Goal: Task Accomplishment & Management: Complete application form

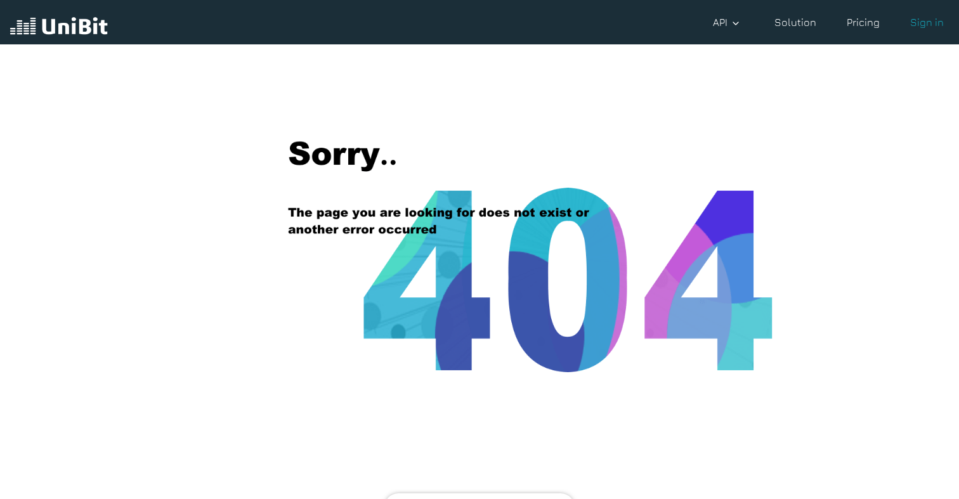
click at [76, 20] on img at bounding box center [59, 27] width 98 height 24
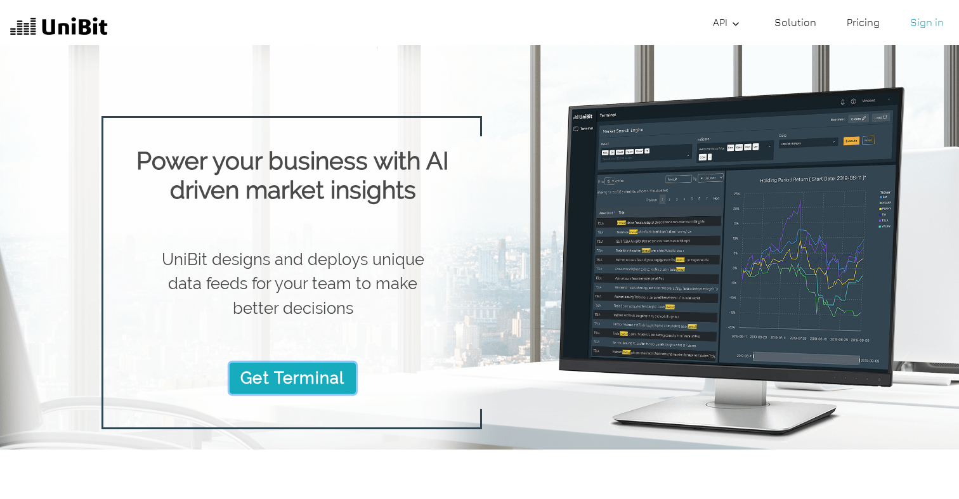
click at [283, 371] on link "Get Terminal" at bounding box center [293, 378] width 126 height 30
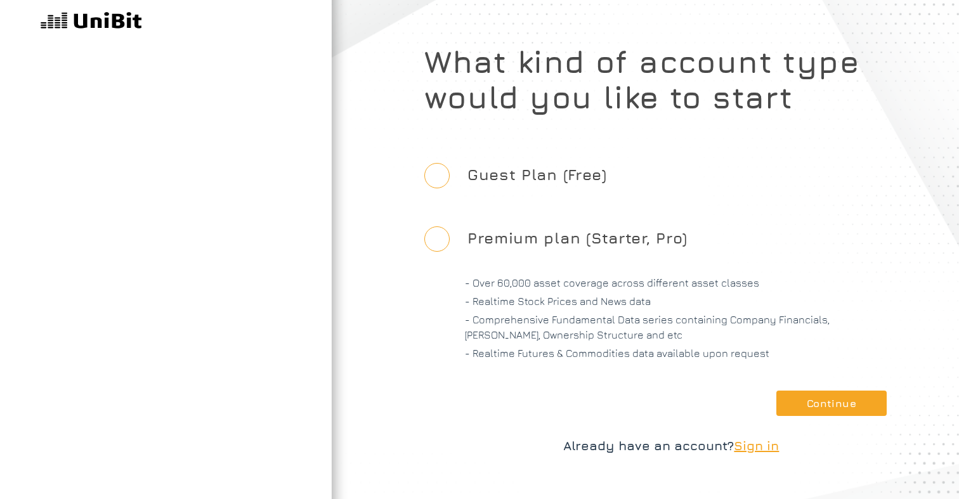
click at [487, 188] on label "Guest Plan (Free)" at bounding box center [537, 174] width 160 height 58
click at [450, 188] on input "Guest Plan (Free)" at bounding box center [436, 175] width 25 height 25
radio input "true"
click at [472, 175] on label "Guest Plan (Free)" at bounding box center [537, 174] width 160 height 58
click at [450, 175] on input "Guest Plan (Free)" at bounding box center [436, 175] width 25 height 25
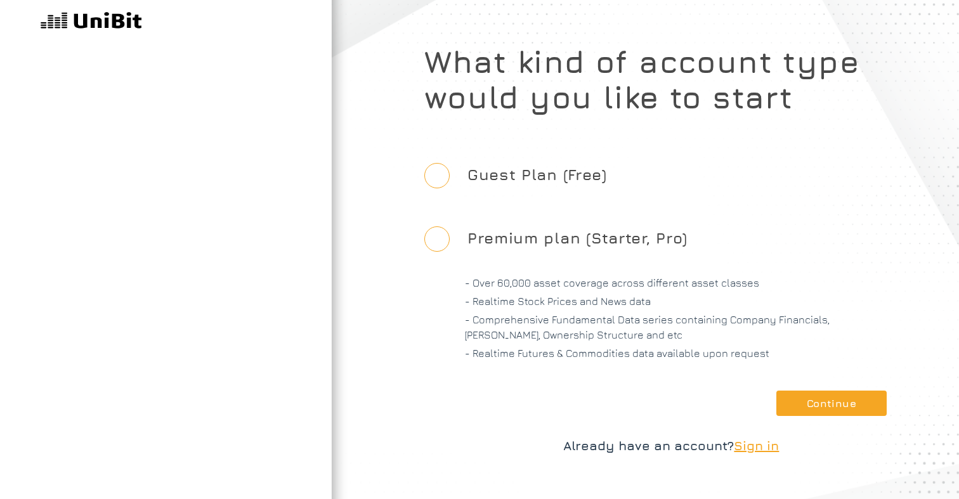
radio input "true"
click at [846, 403] on button "Continue" at bounding box center [831, 403] width 110 height 25
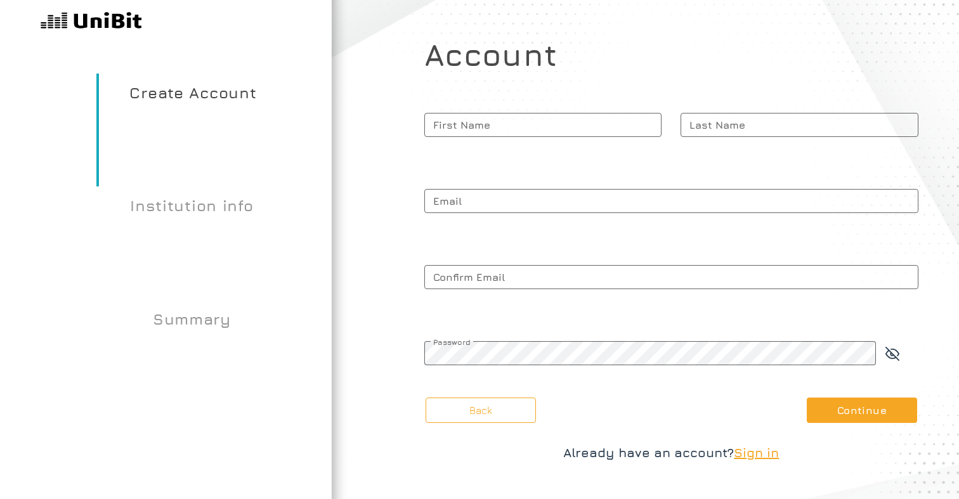
click at [557, 120] on span "First Name" at bounding box center [543, 125] width 238 height 32
click at [557, 120] on input "First Name" at bounding box center [543, 125] width 238 height 24
type input "A"
click at [701, 124] on span "Last Name" at bounding box center [799, 125] width 238 height 32
click at [701, 124] on input "Last Name" at bounding box center [799, 125] width 238 height 24
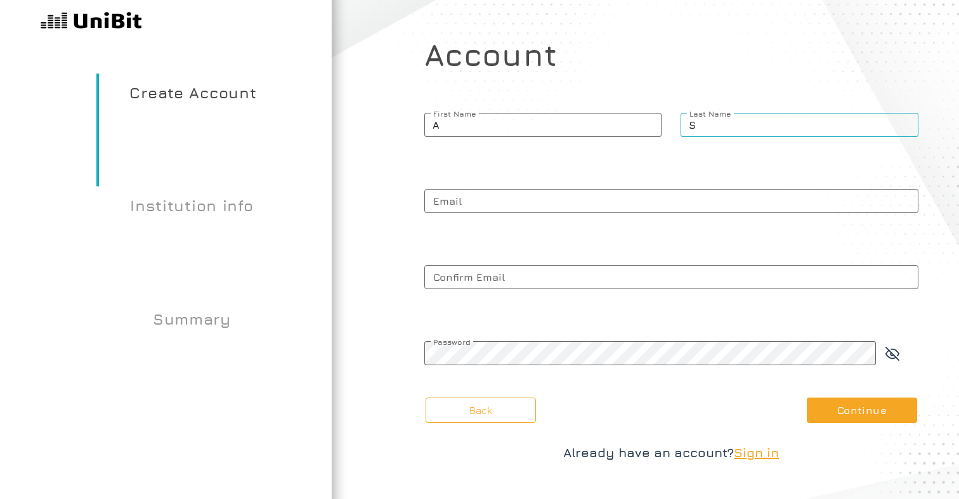
type input "S"
click at [528, 128] on input "A" at bounding box center [543, 125] width 238 height 24
click at [507, 199] on span "Email" at bounding box center [671, 201] width 494 height 32
click at [507, 199] on input "Email" at bounding box center [671, 201] width 494 height 24
type input "[EMAIL_ADDRESS][DOMAIN_NAME]"
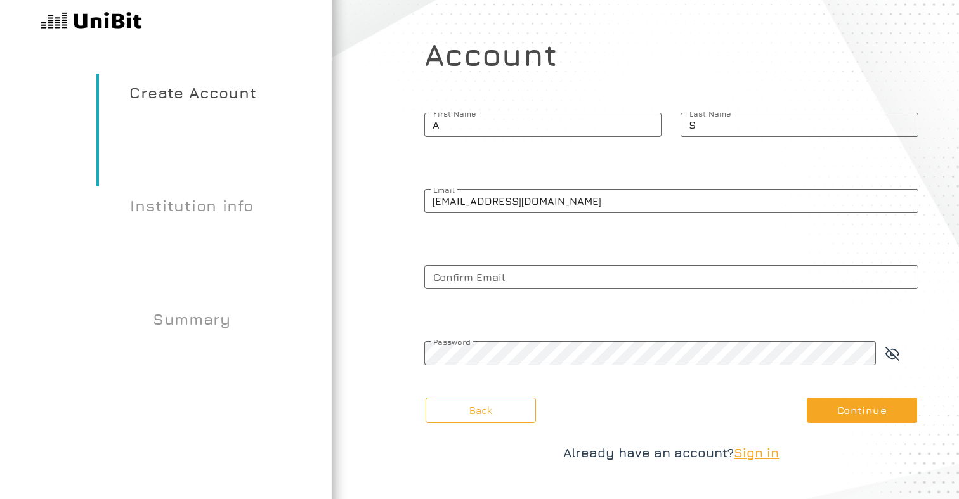
click at [513, 269] on span "Confirm Email" at bounding box center [671, 277] width 494 height 32
click at [513, 269] on input "Confirm Email" at bounding box center [671, 277] width 494 height 24
click at [486, 204] on input "[EMAIL_ADDRESS][DOMAIN_NAME]" at bounding box center [671, 201] width 494 height 24
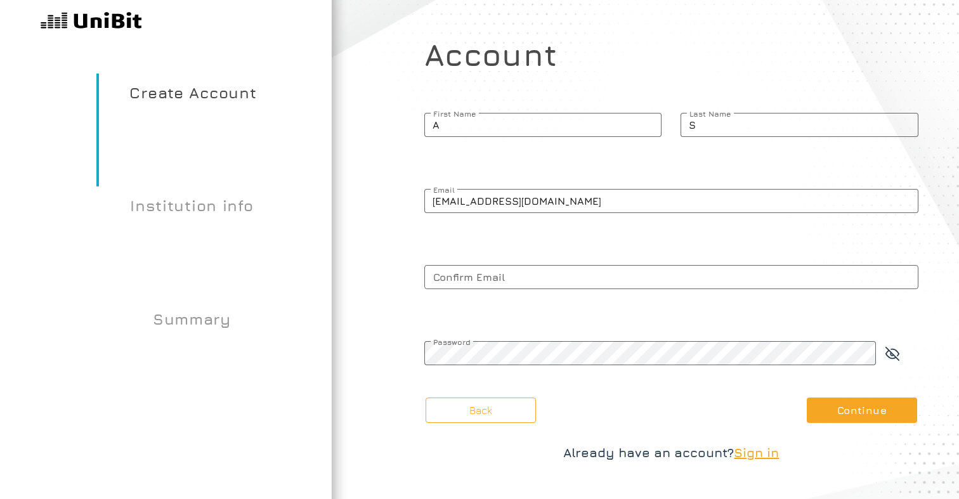
click at [482, 280] on span "Confirm Email" at bounding box center [671, 277] width 494 height 32
click at [482, 280] on input "Confirm Email" at bounding box center [671, 277] width 494 height 24
paste input "[EMAIL_ADDRESS][DOMAIN_NAME]"
type input "[EMAIL_ADDRESS][DOMAIN_NAME]"
click at [468, 347] on span "Password" at bounding box center [650, 342] width 452 height 10
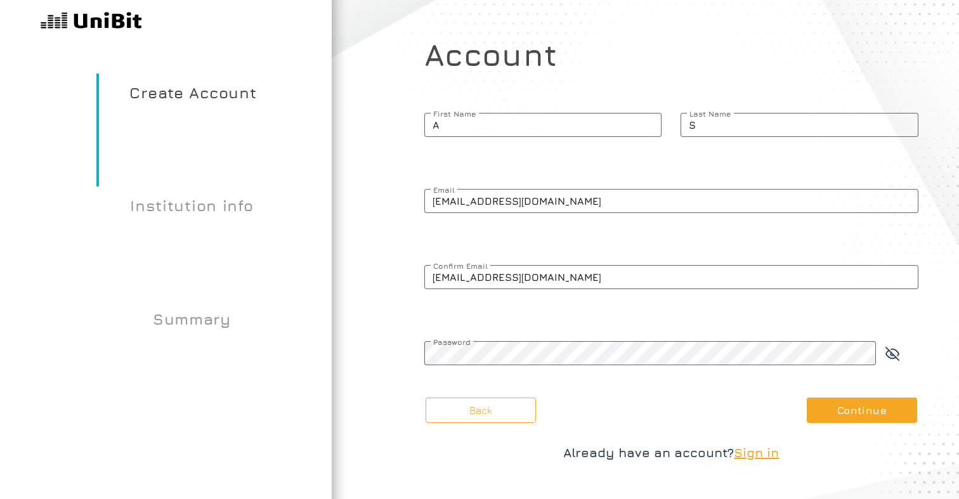
click at [445, 322] on div "Account A First Name S Last Name [EMAIL_ADDRESS][DOMAIN_NAME] Email [EMAIL_ADDR…" at bounding box center [671, 211] width 494 height 349
click at [504, 133] on input "A" at bounding box center [543, 125] width 238 height 24
click at [493, 196] on input "[EMAIL_ADDRESS][DOMAIN_NAME]" at bounding box center [671, 201] width 494 height 24
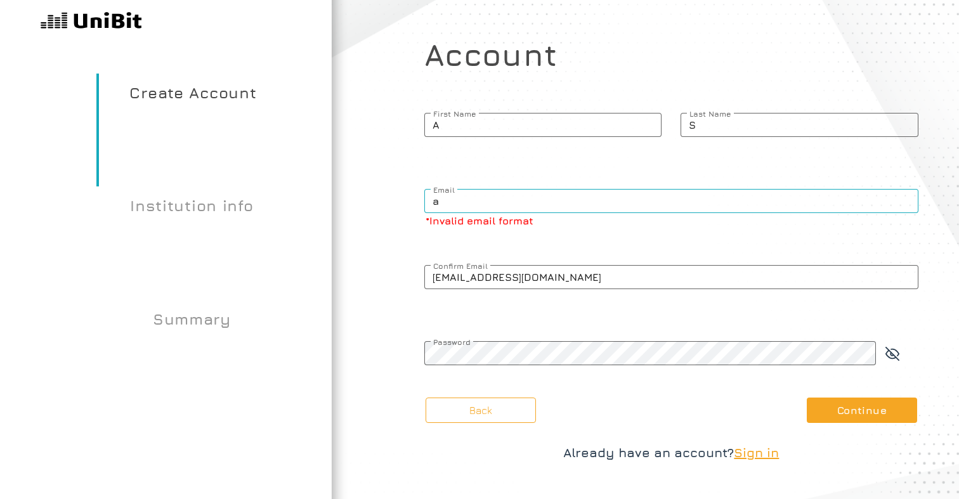
type input "[EMAIL_ADDRESS][DOMAIN_NAME]"
click at [532, 237] on div "Account A First Name S Last Name [EMAIL_ADDRESS][DOMAIN_NAME] Email [EMAIL_ADDR…" at bounding box center [671, 211] width 494 height 349
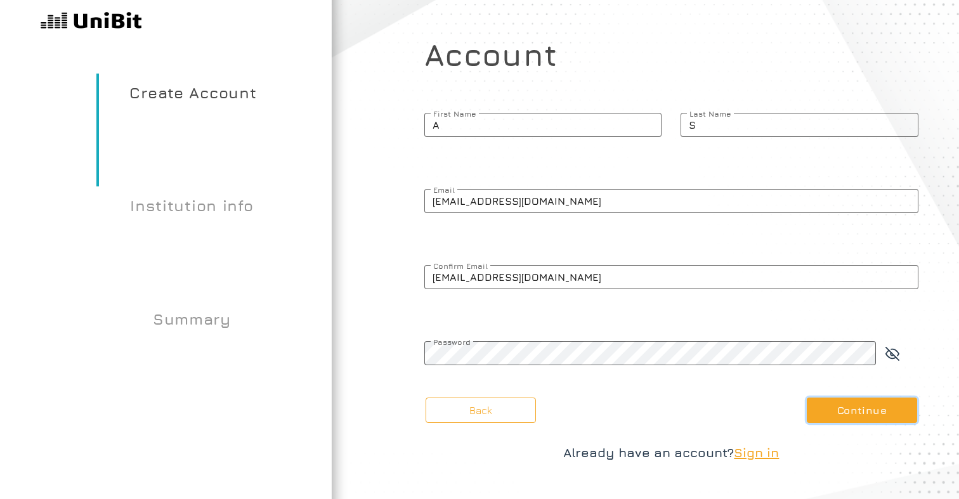
click at [876, 417] on button "Continue" at bounding box center [862, 410] width 110 height 25
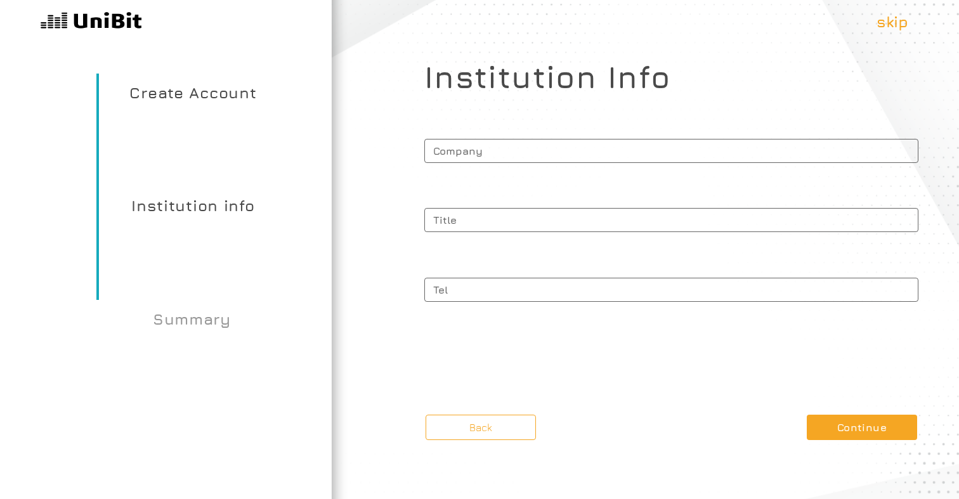
click at [537, 146] on span "Company" at bounding box center [671, 149] width 494 height 28
click at [537, 146] on input "Company" at bounding box center [671, 151] width 494 height 24
type input "z"
type input "A"
click at [528, 219] on span "Title" at bounding box center [671, 218] width 494 height 28
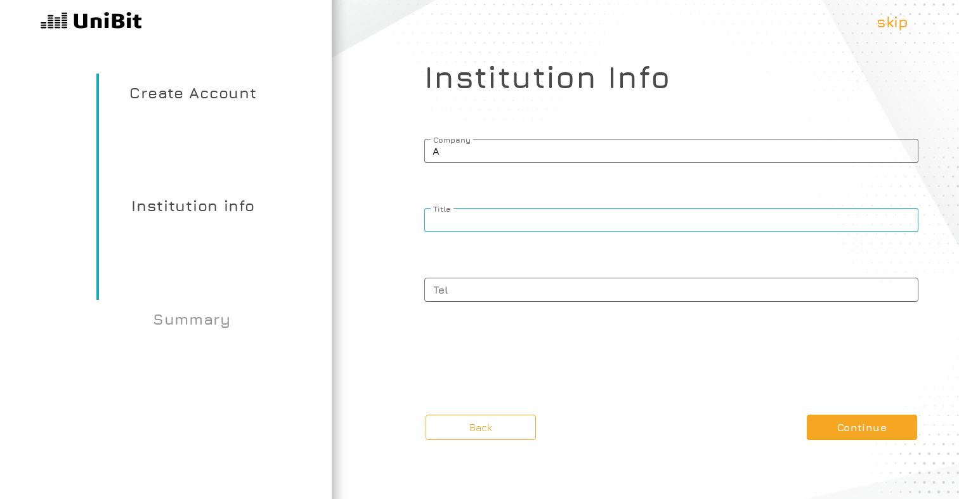
click at [528, 219] on input "Title" at bounding box center [671, 220] width 494 height 24
type input "SDE"
click at [500, 290] on span "Tel" at bounding box center [671, 288] width 494 height 28
click at [500, 290] on input "Tel" at bounding box center [671, 290] width 494 height 24
click at [804, 434] on div "Back Continue" at bounding box center [671, 427] width 494 height 25
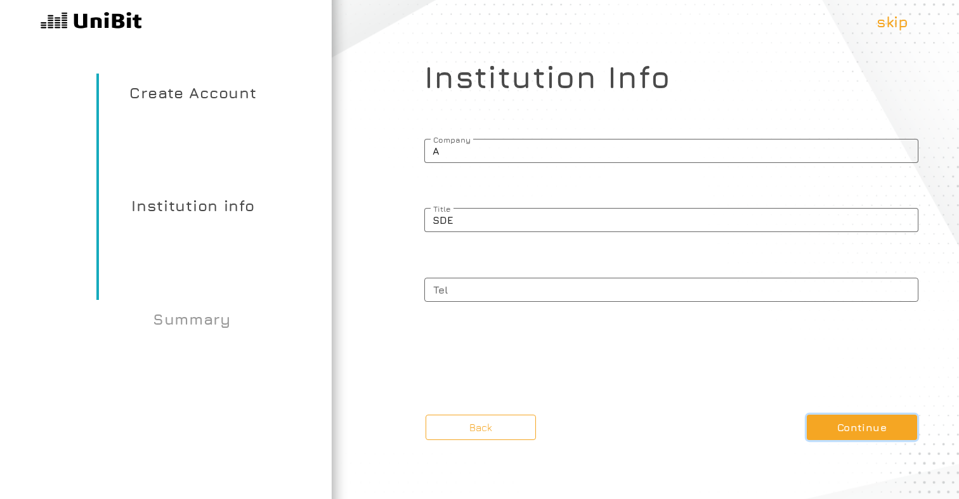
click at [826, 436] on button "Continue" at bounding box center [862, 427] width 110 height 25
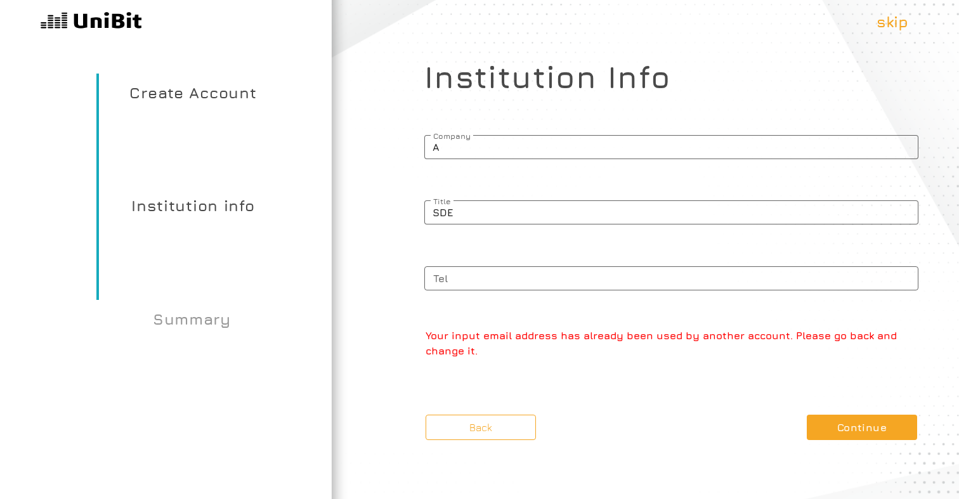
click at [852, 412] on article "What kind of account type would you like to start Guest Plan (Free) Premium pla…" at bounding box center [671, 249] width 575 height 499
click at [852, 422] on button "Continue" at bounding box center [862, 427] width 110 height 25
click at [482, 430] on button "Back" at bounding box center [481, 427] width 110 height 25
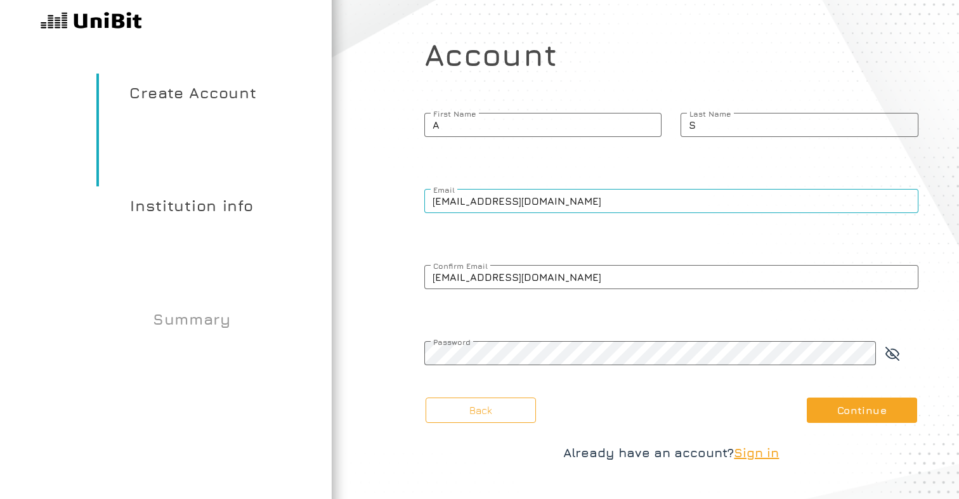
click at [521, 202] on input "[EMAIL_ADDRESS][DOMAIN_NAME]" at bounding box center [671, 201] width 494 height 24
click at [528, 199] on input "[EMAIL_ADDRESS][DOMAIN_NAME]" at bounding box center [671, 201] width 494 height 24
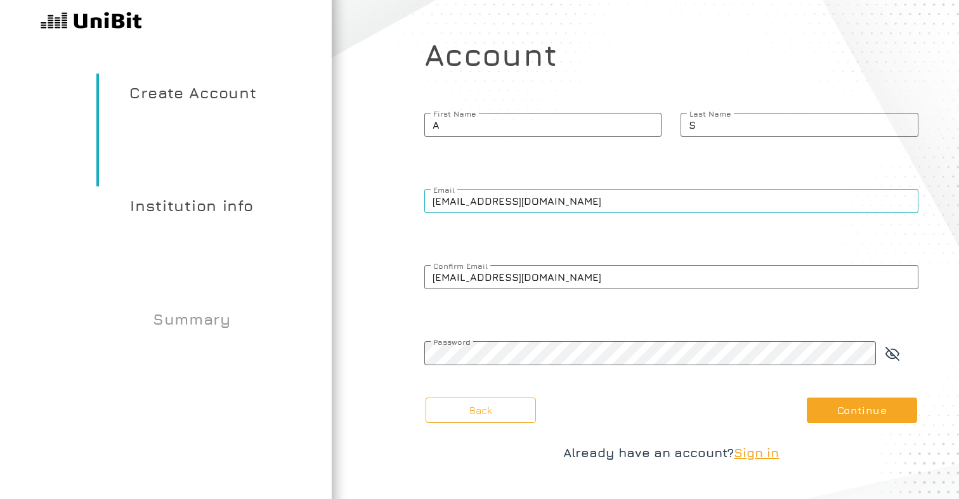
click at [528, 199] on input "[EMAIL_ADDRESS][DOMAIN_NAME]" at bounding box center [671, 201] width 494 height 24
type input "[EMAIL_ADDRESS][DOMAIN_NAME]"
click at [495, 278] on input "[EMAIL_ADDRESS][DOMAIN_NAME]" at bounding box center [671, 277] width 494 height 24
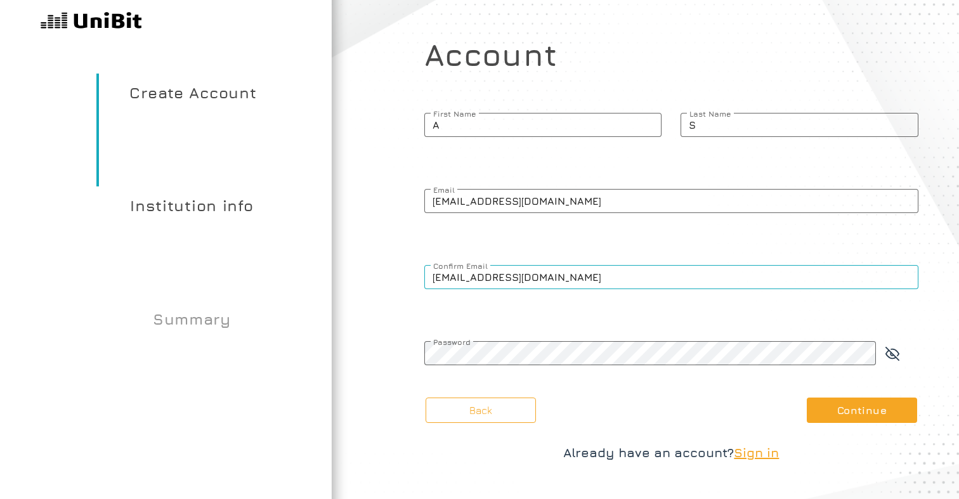
paste input "atmadee@amazon"
type input "[EMAIL_ADDRESS][DOMAIN_NAME]"
click at [823, 412] on button "Continue" at bounding box center [862, 410] width 110 height 25
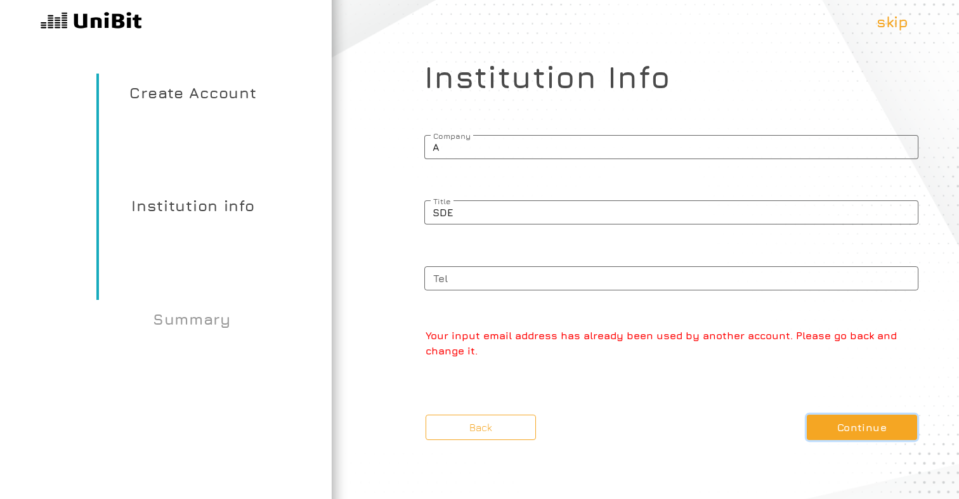
click at [831, 417] on button "Continue" at bounding box center [862, 427] width 110 height 25
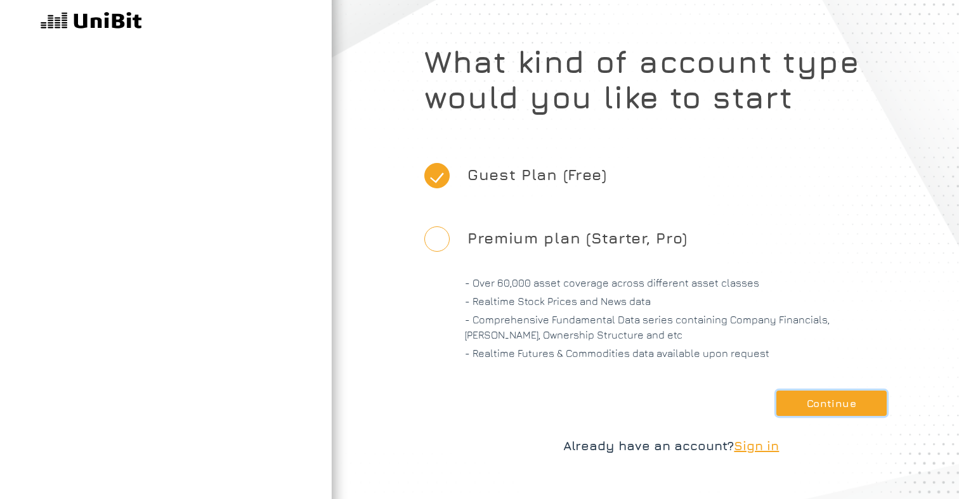
click at [876, 415] on button "Continue" at bounding box center [831, 403] width 110 height 25
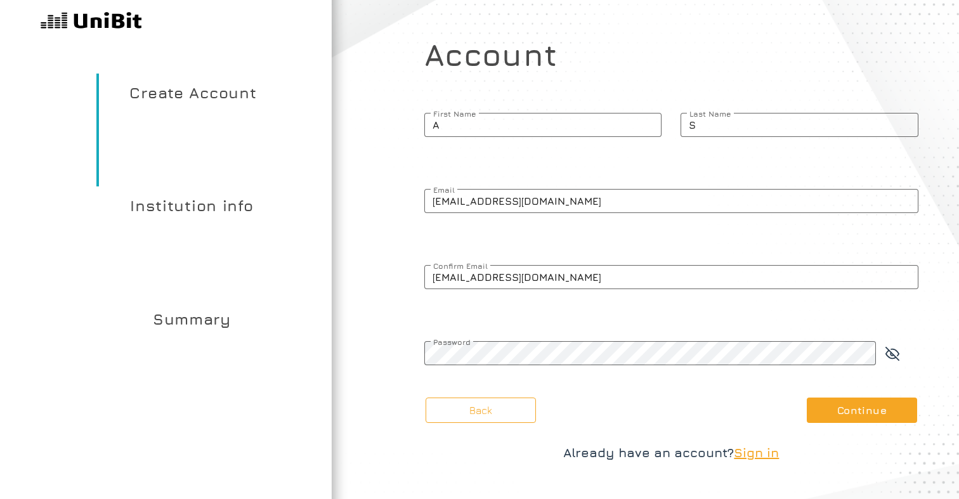
click at [536, 215] on p at bounding box center [672, 220] width 493 height 15
click at [536, 213] on input "atmadee@amazon.com" at bounding box center [671, 201] width 494 height 24
click at [536, 215] on p at bounding box center [672, 220] width 493 height 15
click at [536, 213] on input "Email" at bounding box center [671, 201] width 494 height 24
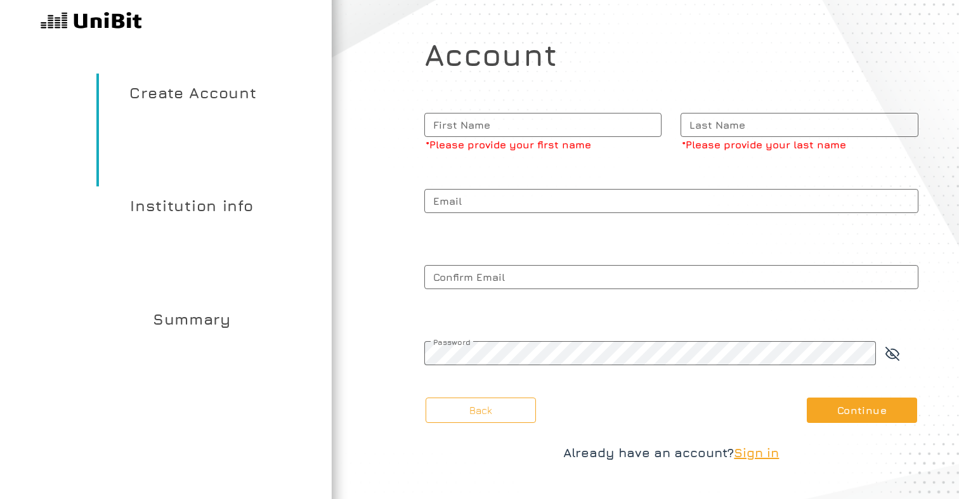
click at [536, 215] on span "Email" at bounding box center [671, 201] width 494 height 32
click at [536, 213] on input "Email" at bounding box center [671, 201] width 494 height 24
paste input "yakof31785@gardsiir.com"
type input "yakof31785@gardsiir.com"
click at [487, 268] on span "Confirm Email" at bounding box center [671, 277] width 494 height 32
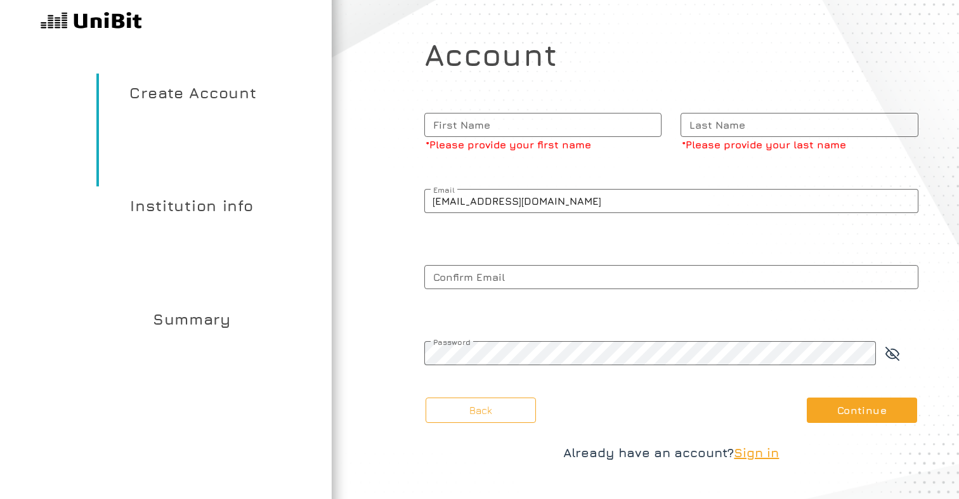
click at [487, 268] on input "Confirm Email" at bounding box center [671, 277] width 494 height 24
paste input "yakof31785@gardsiir.com"
type input "yakof31785@gardsiir.com"
click at [476, 119] on span "First Name" at bounding box center [543, 125] width 238 height 32
click at [476, 119] on input "First Name *Please provide your first name" at bounding box center [543, 125] width 238 height 24
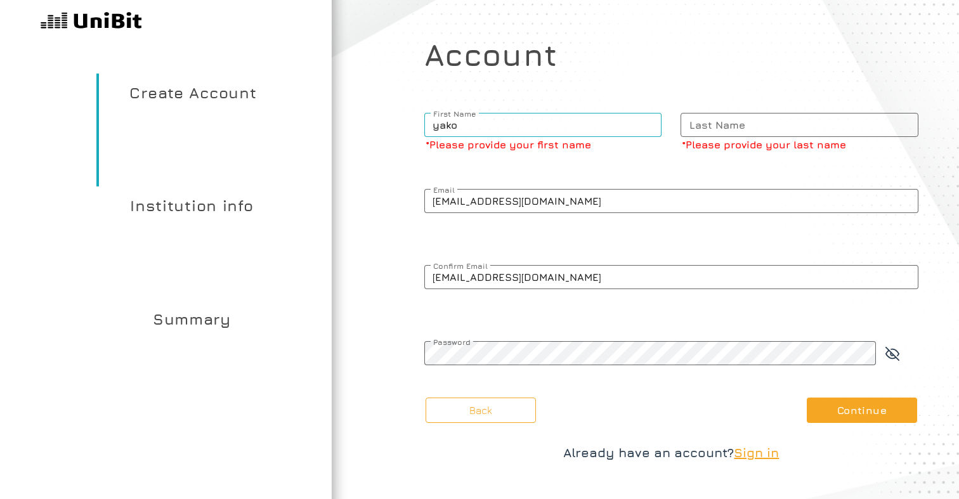
type input "yako"
click at [749, 137] on span "Last Name" at bounding box center [799, 125] width 238 height 32
click at [749, 137] on input "Last Name *Please provide your last name" at bounding box center [799, 125] width 238 height 24
type input "S"
click at [532, 347] on span "Password" at bounding box center [650, 342] width 452 height 10
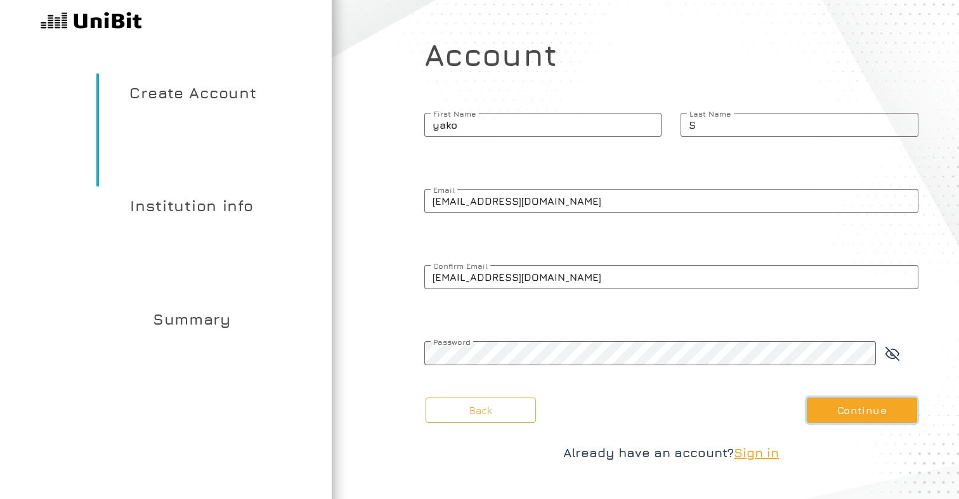
click at [862, 401] on button "Continue" at bounding box center [862, 410] width 110 height 25
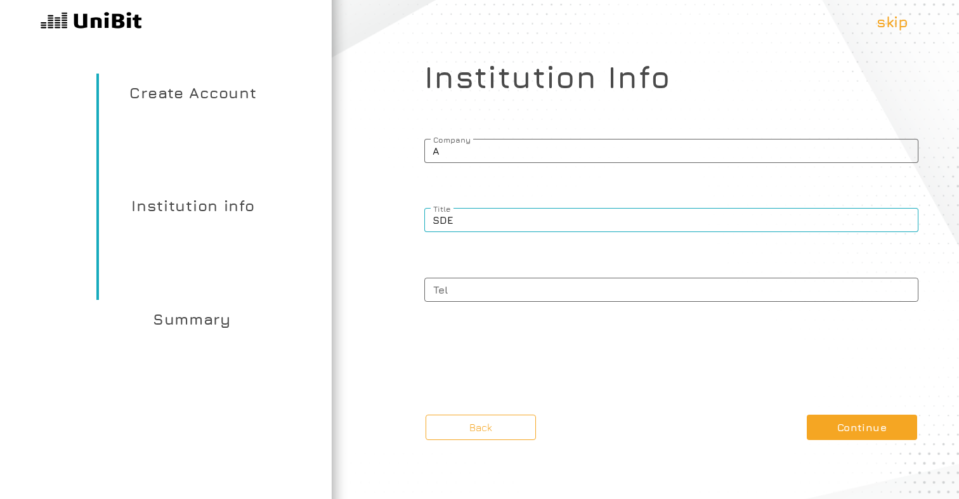
click at [511, 221] on input "SDE" at bounding box center [671, 220] width 494 height 24
click at [488, 169] on div "Company" at bounding box center [671, 154] width 494 height 38
click at [488, 168] on div "Company" at bounding box center [671, 154] width 494 height 38
click at [483, 153] on span "Company" at bounding box center [671, 149] width 494 height 28
click at [483, 153] on input "Company" at bounding box center [671, 151] width 494 height 24
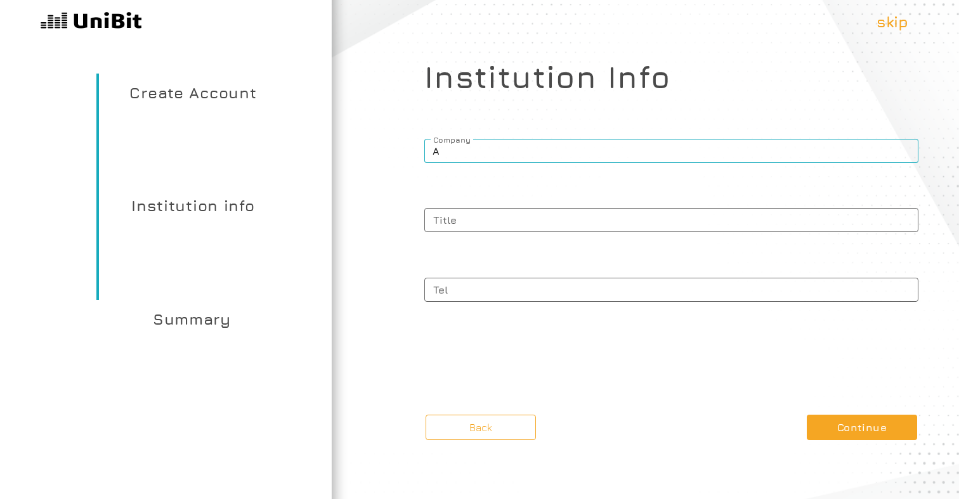
type input "A"
click at [462, 230] on span "Title" at bounding box center [671, 218] width 494 height 28
click at [462, 230] on input "Title" at bounding box center [671, 220] width 494 height 24
type input "S"
click at [471, 289] on span "Tel" at bounding box center [671, 288] width 494 height 28
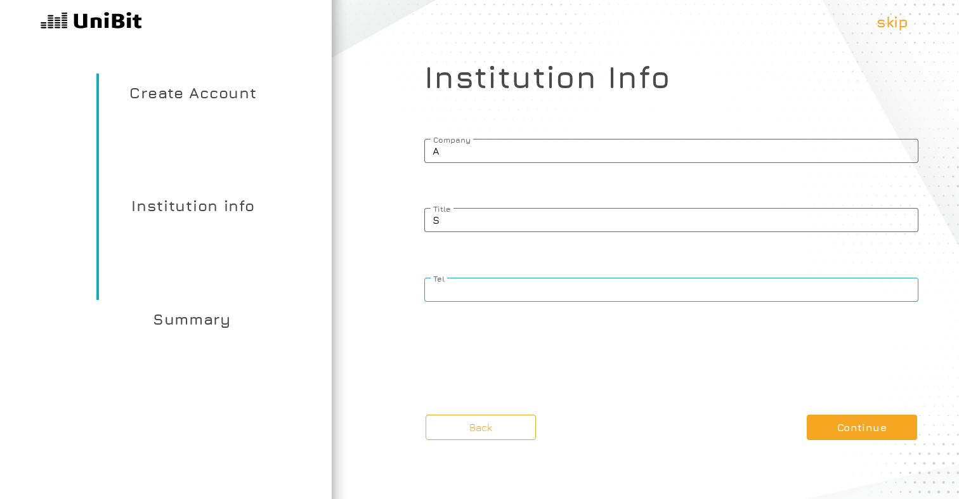
click at [471, 289] on input "Tel" at bounding box center [671, 290] width 494 height 24
click at [810, 417] on button "Continue" at bounding box center [862, 427] width 110 height 25
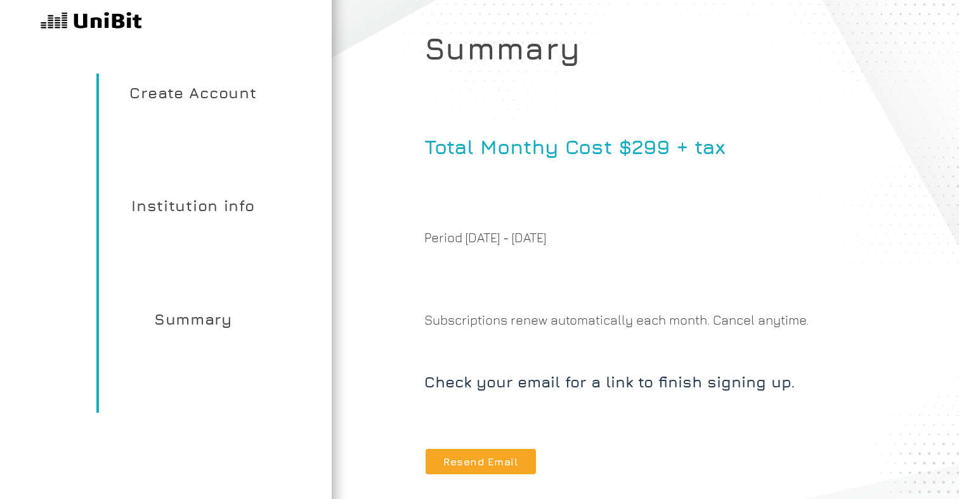
scroll to position [6, 0]
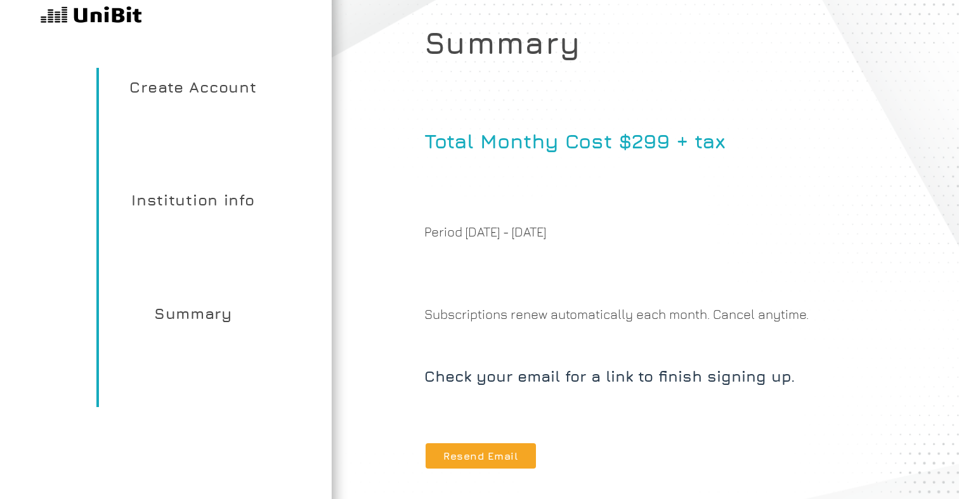
click at [222, 107] on p "Create Account" at bounding box center [191, 124] width 190 height 113
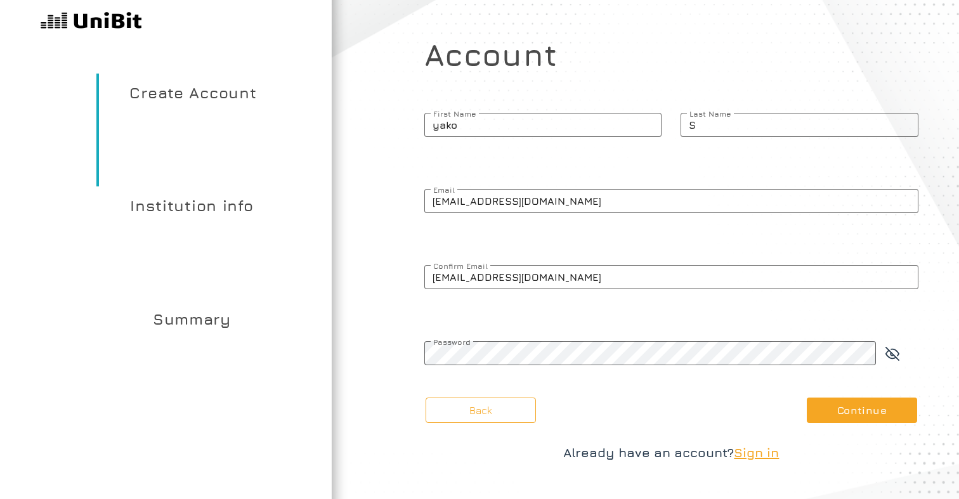
click at [514, 425] on div "Back Continue Already have an account? Sign in" at bounding box center [671, 430] width 494 height 65
click at [514, 415] on button "Back" at bounding box center [481, 410] width 110 height 25
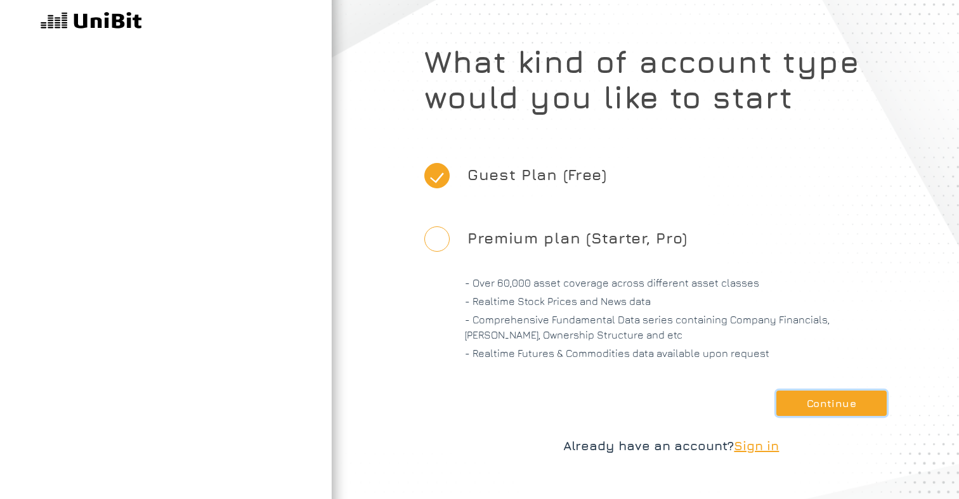
click at [814, 406] on button "Continue" at bounding box center [831, 403] width 110 height 25
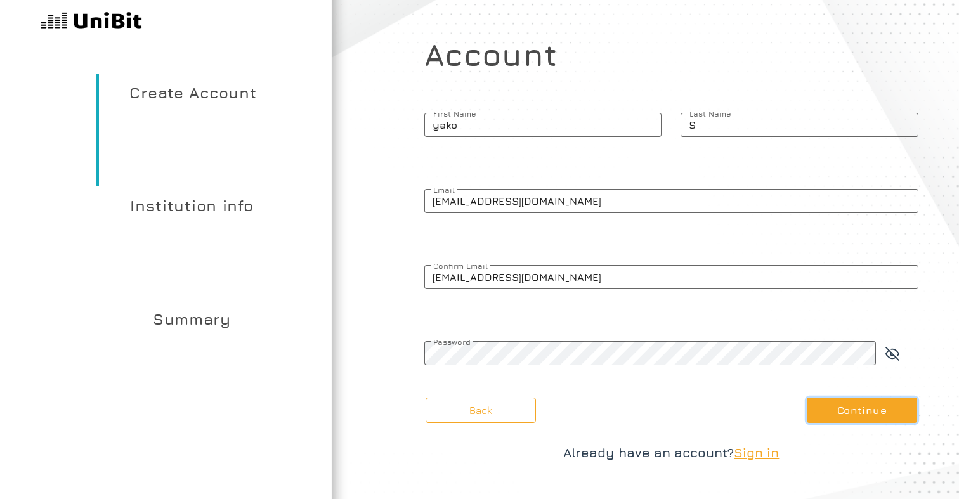
click at [830, 407] on button "Continue" at bounding box center [862, 410] width 110 height 25
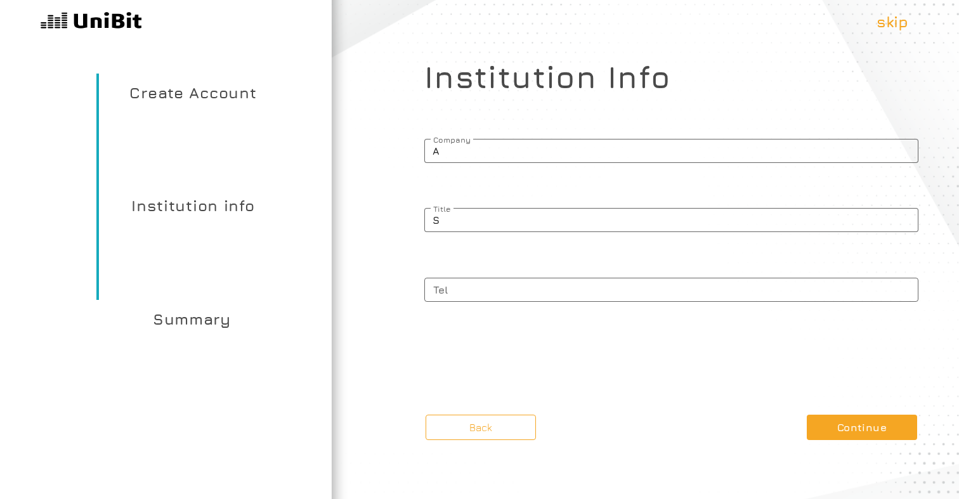
click at [830, 408] on article "What kind of account type would you like to start Guest Plan (Free) Premium pla…" at bounding box center [671, 249] width 575 height 499
click at [831, 428] on button "Continue" at bounding box center [862, 427] width 110 height 25
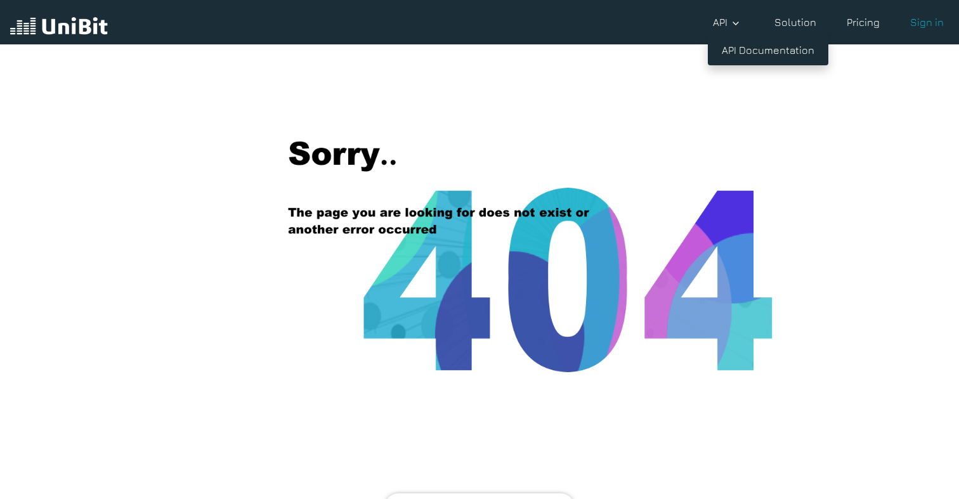
click at [734, 26] on icon at bounding box center [736, 23] width 10 height 10
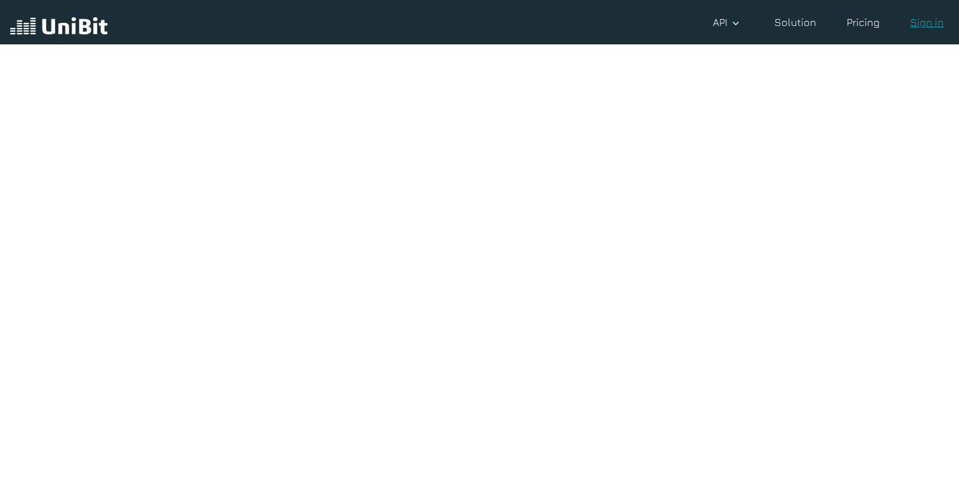
scroll to position [28, 0]
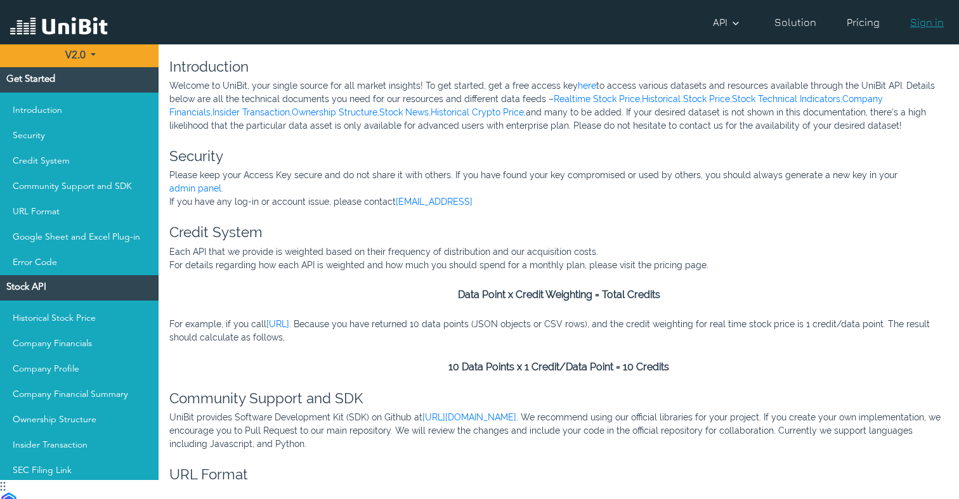
click at [938, 15] on link "Sign in" at bounding box center [927, 22] width 44 height 25
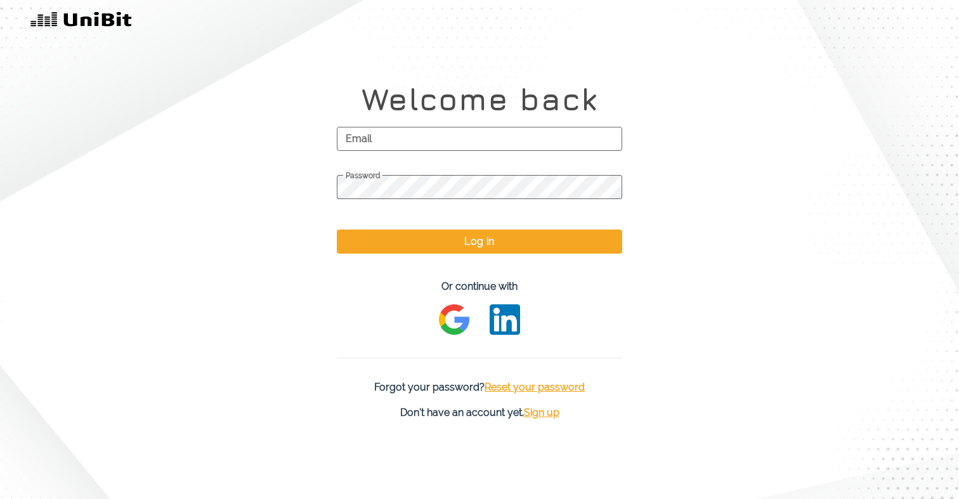
click at [366, 133] on span "Email" at bounding box center [479, 139] width 285 height 32
click at [366, 133] on input "Email" at bounding box center [479, 139] width 285 height 24
paste input "https://unibit.ai/app/admin/apikey"
type input "https://unibit.ai/app/admin/apikey"
click at [540, 413] on span "Sign up" at bounding box center [542, 413] width 36 height 12
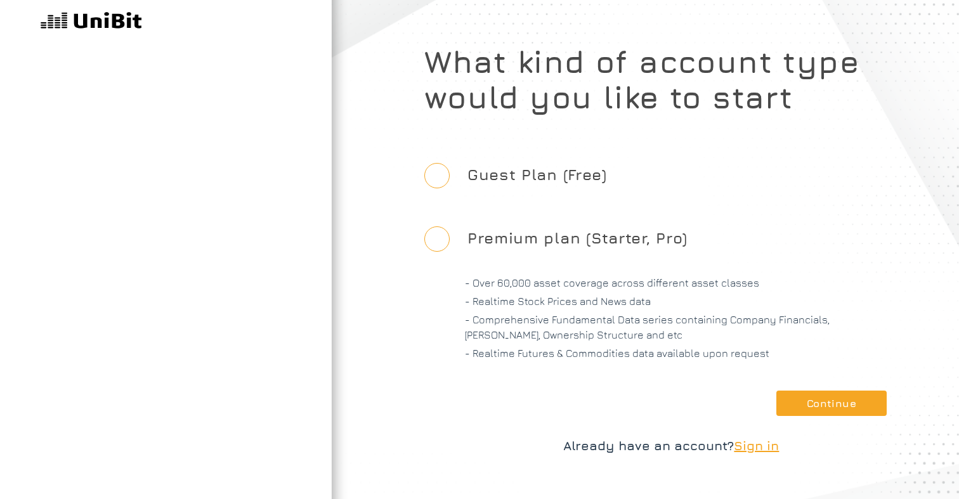
click at [510, 185] on label "Guest Plan (Free)" at bounding box center [537, 174] width 160 height 58
click at [450, 185] on input "Guest Plan (Free)" at bounding box center [436, 175] width 25 height 25
radio input "true"
click at [804, 407] on button "Continue" at bounding box center [831, 403] width 110 height 25
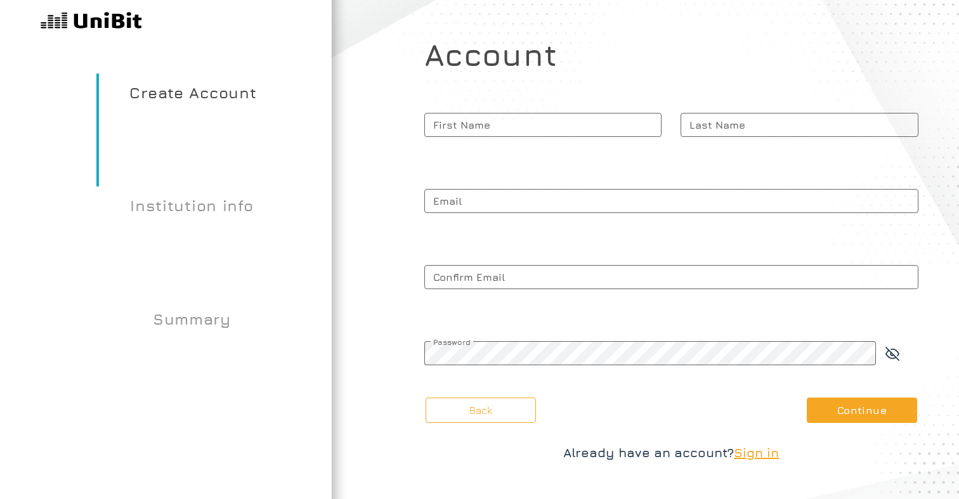
click at [496, 124] on span "First Name" at bounding box center [543, 125] width 238 height 32
click at [496, 124] on input "First Name" at bounding box center [543, 125] width 238 height 24
type input "yako"
click at [764, 117] on span "Last Name" at bounding box center [799, 125] width 238 height 32
click at [764, 117] on input "Last Name" at bounding box center [799, 125] width 238 height 24
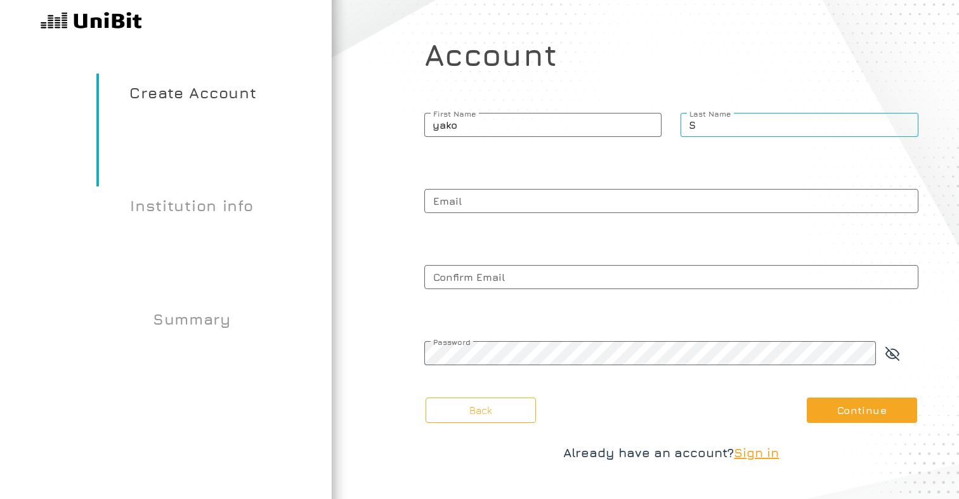
type input "S"
click at [502, 197] on span "Email" at bounding box center [671, 201] width 494 height 32
click at [502, 197] on input "Email" at bounding box center [671, 201] width 494 height 24
paste input "yakof31785@gardsiir.com"
type input "yakof31785@gardsiir.com"
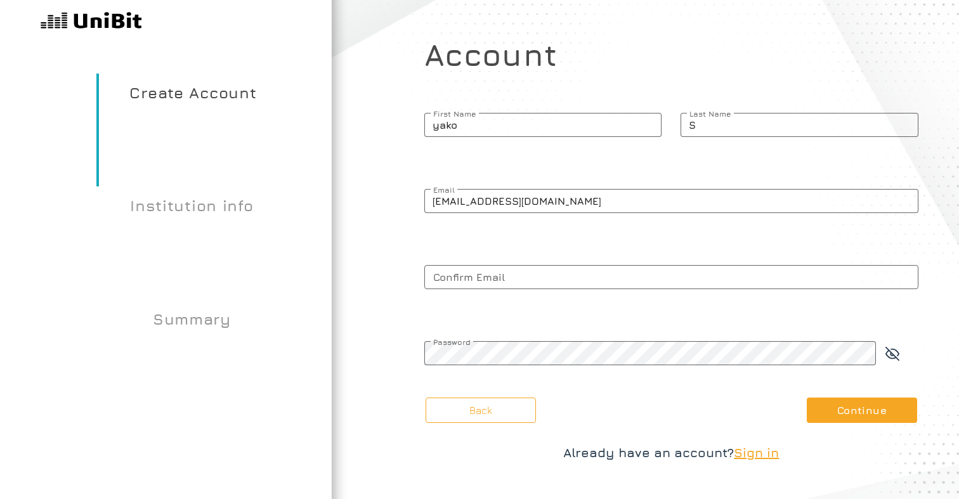
click at [467, 282] on span "Confirm Email" at bounding box center [671, 277] width 494 height 32
click at [467, 282] on input "Confirm Email" at bounding box center [671, 277] width 494 height 24
paste input "yakof31785@gardsiir.com"
type input "yakof31785@gardsiir.com"
click at [490, 347] on span "Password" at bounding box center [650, 342] width 452 height 10
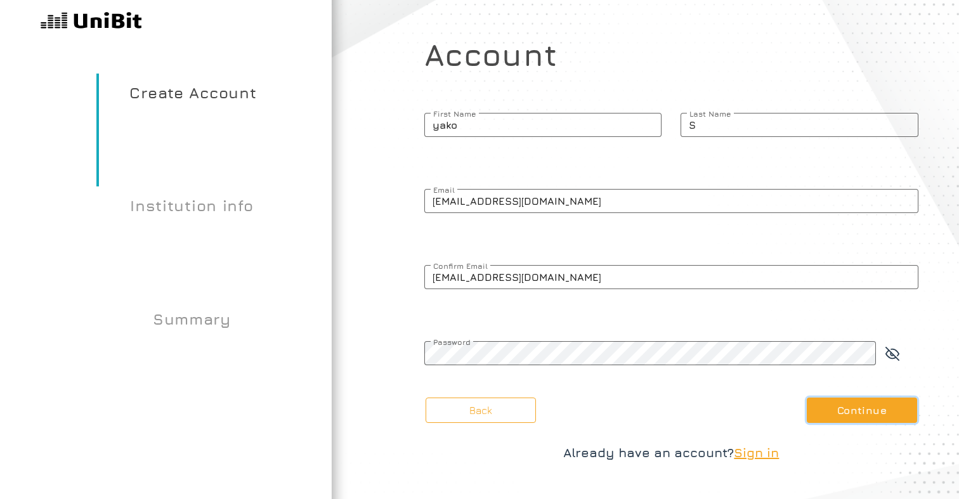
click at [828, 405] on button "Continue" at bounding box center [862, 410] width 110 height 25
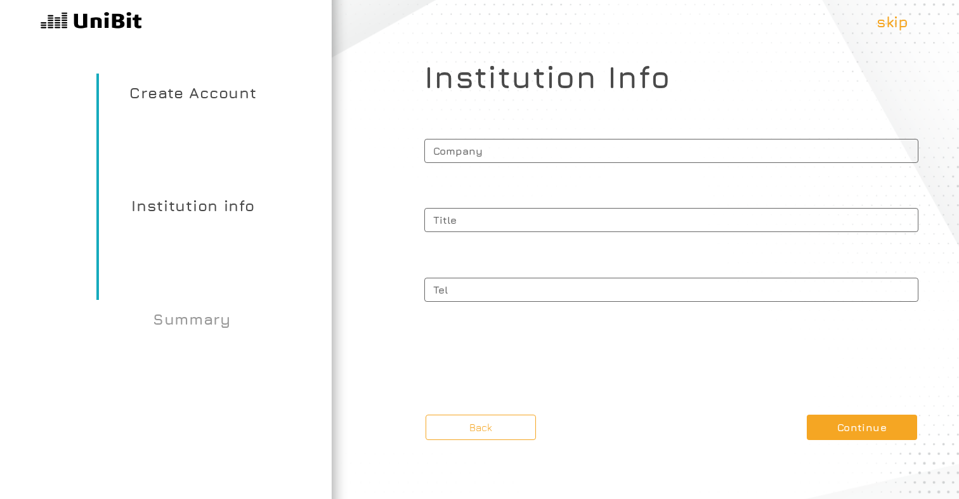
click at [476, 159] on span "Company" at bounding box center [671, 149] width 494 height 28
click at [476, 159] on input "Company" at bounding box center [671, 151] width 494 height 24
click at [464, 228] on span "Title" at bounding box center [671, 218] width 494 height 28
click at [464, 228] on input "Title" at bounding box center [671, 220] width 494 height 24
paste input "yakof31785@gardsiir.com"
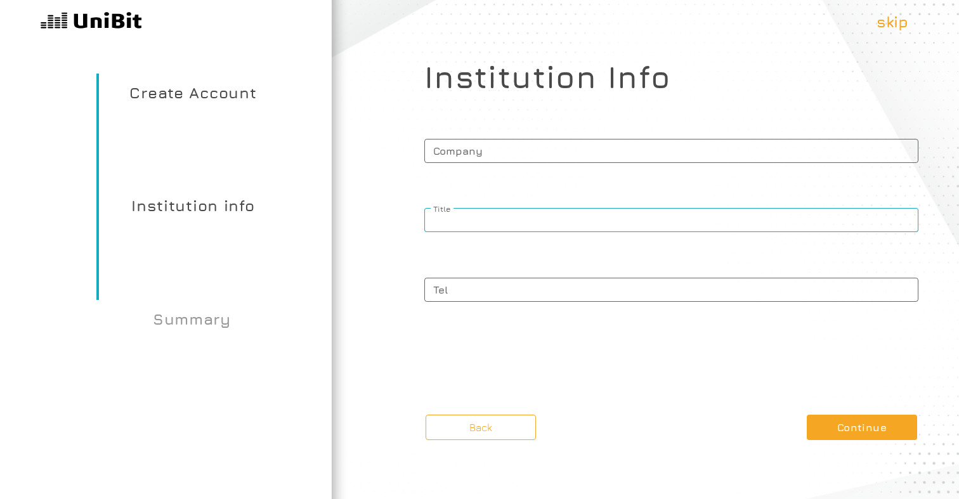
type input "yakof31785@gardsiir.com"
click at [478, 150] on span "Company" at bounding box center [671, 149] width 494 height 28
click at [478, 150] on input "Company" at bounding box center [671, 151] width 494 height 24
type input "A"
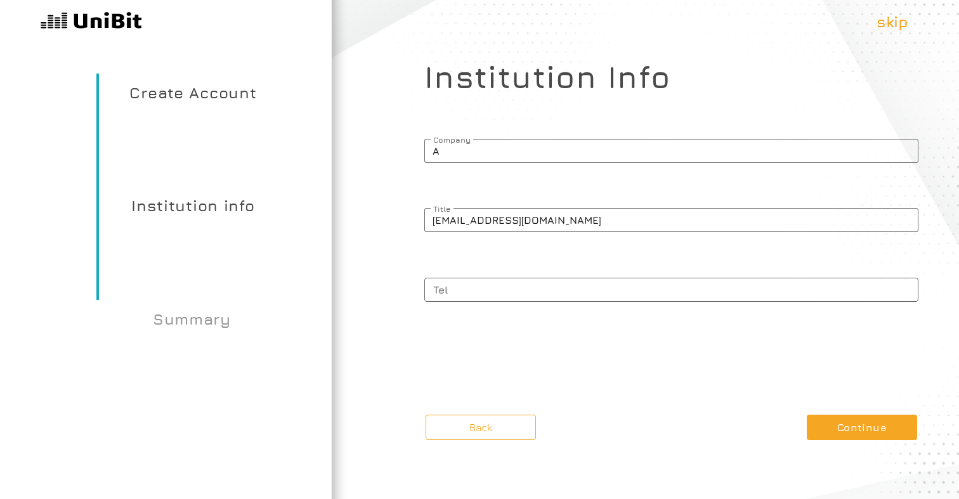
click at [512, 292] on span "Tel" at bounding box center [671, 288] width 494 height 28
click at [512, 292] on input "Tel" at bounding box center [671, 290] width 494 height 24
click at [856, 422] on button "Continue" at bounding box center [862, 427] width 110 height 25
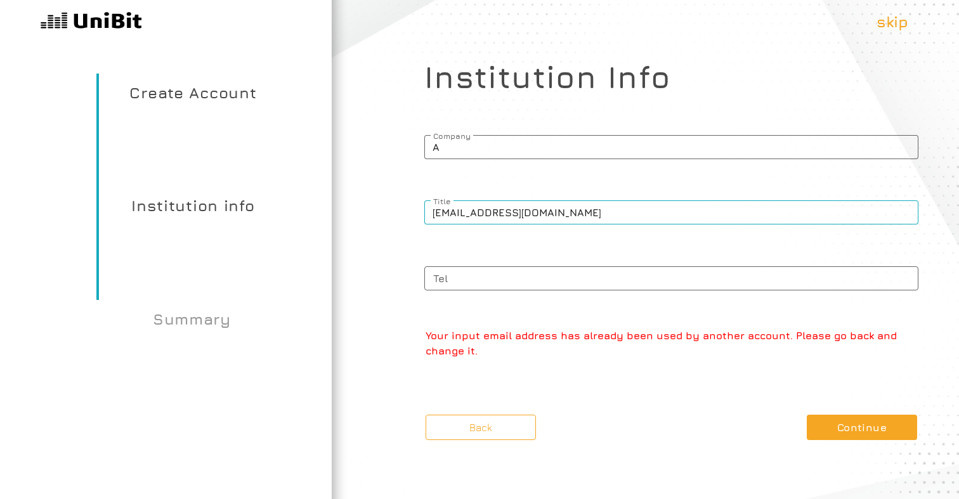
click at [498, 212] on input "yakof31785@gardsiir.com" at bounding box center [671, 212] width 494 height 24
type input "S"
click at [824, 425] on button "Continue" at bounding box center [862, 427] width 110 height 25
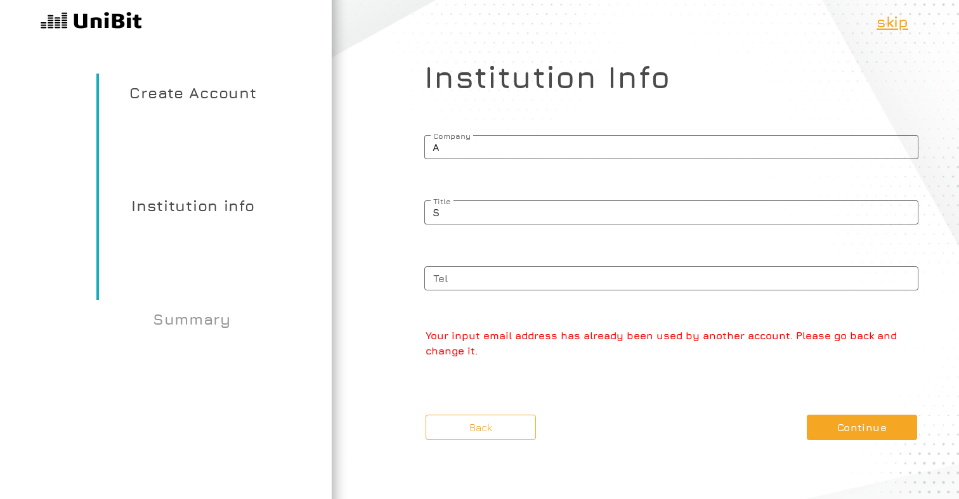
click at [889, 25] on p "skip" at bounding box center [892, 21] width 32 height 23
click at [884, 22] on p "skip" at bounding box center [892, 21] width 32 height 23
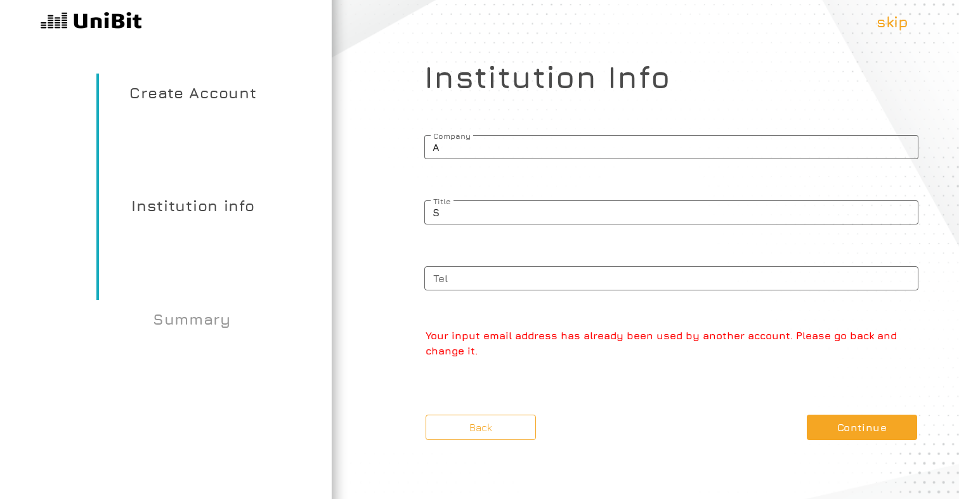
click at [512, 203] on span "Title" at bounding box center [671, 202] width 494 height 10
click at [512, 203] on input "S" at bounding box center [671, 212] width 494 height 24
click at [512, 203] on span "Title" at bounding box center [671, 202] width 494 height 10
click at [512, 203] on input "S" at bounding box center [671, 212] width 494 height 24
click at [511, 218] on input "S" at bounding box center [671, 212] width 494 height 24
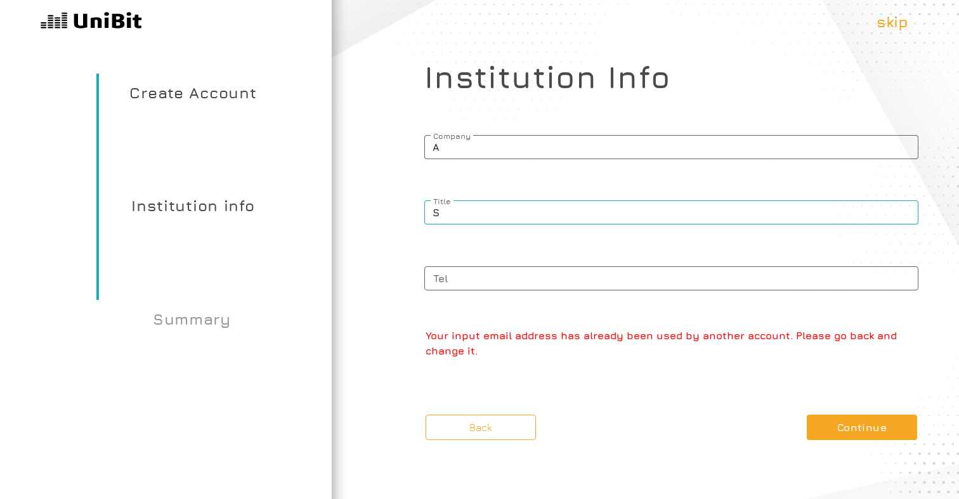
click at [511, 218] on input "S" at bounding box center [671, 212] width 494 height 24
type input "S"
click at [458, 281] on span "Tel" at bounding box center [671, 277] width 494 height 28
click at [458, 281] on input "Tel" at bounding box center [671, 278] width 494 height 24
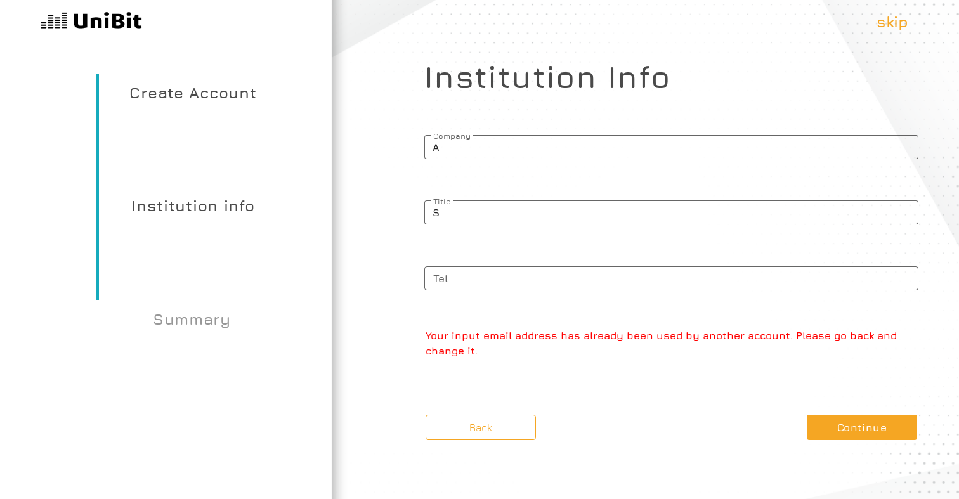
click at [458, 281] on span "Tel" at bounding box center [671, 277] width 494 height 28
click at [458, 281] on input "Tel" at bounding box center [671, 278] width 494 height 24
click at [458, 281] on span "Tel" at bounding box center [671, 277] width 494 height 28
click at [458, 281] on input "Tel" at bounding box center [671, 278] width 494 height 24
click at [460, 434] on button "Back" at bounding box center [481, 427] width 110 height 25
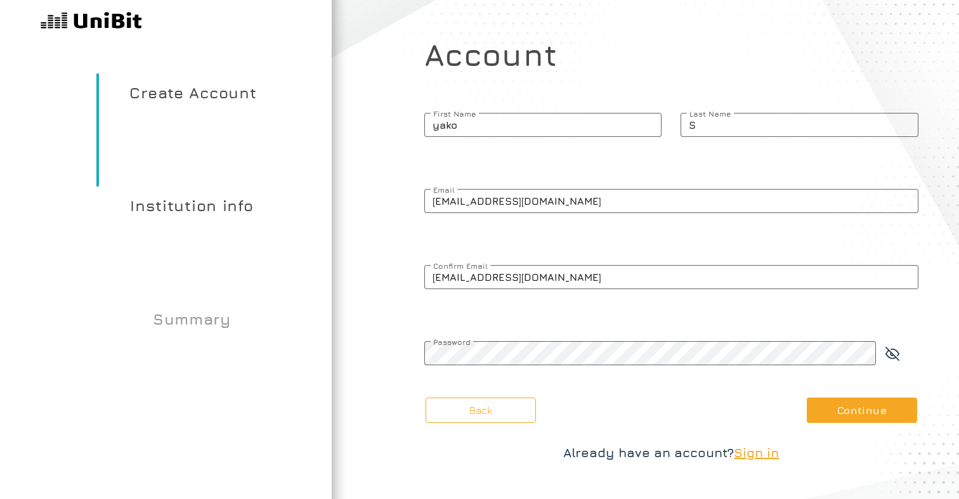
click at [64, 32] on img at bounding box center [91, 21] width 101 height 23
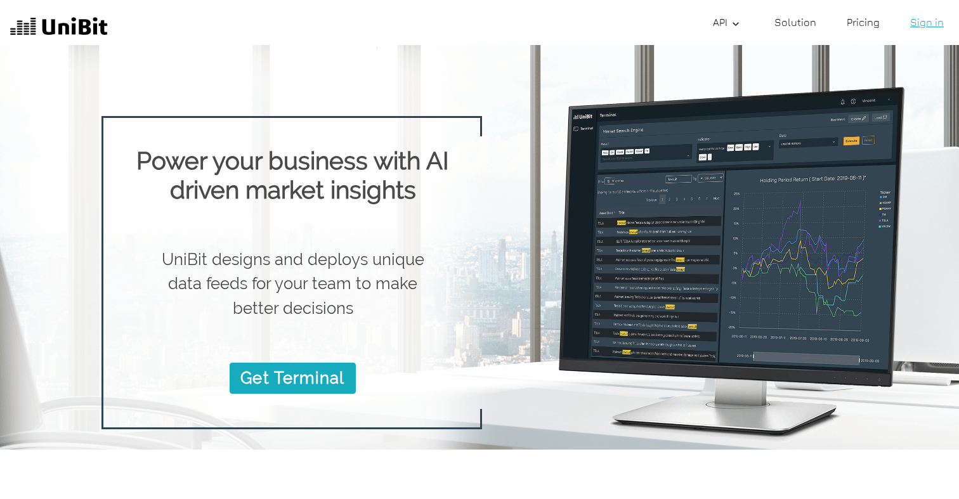
click at [927, 18] on link "Sign in" at bounding box center [927, 22] width 44 height 25
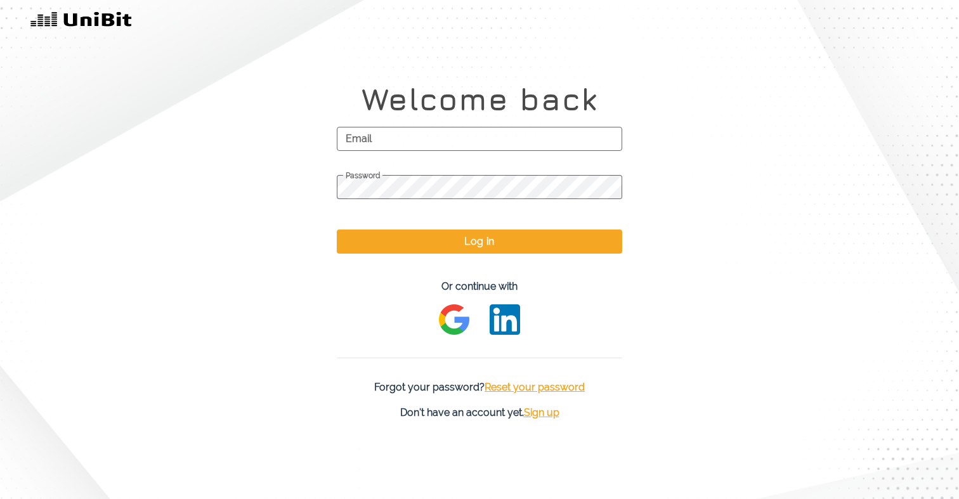
click at [469, 129] on span "Email" at bounding box center [479, 139] width 285 height 32
click at [469, 129] on input "Email" at bounding box center [479, 139] width 285 height 24
paste input "yakof31785@gardsiir.com"
type input "yakof31785@gardsiir.com"
click at [426, 181] on span "Password" at bounding box center [479, 176] width 285 height 10
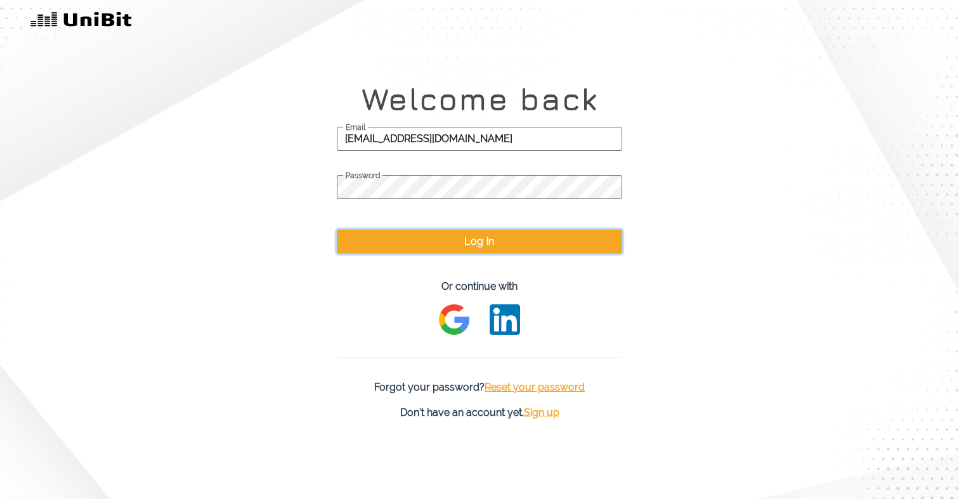
click at [459, 240] on button "Log in" at bounding box center [479, 242] width 285 height 24
